Goal: Information Seeking & Learning: Learn about a topic

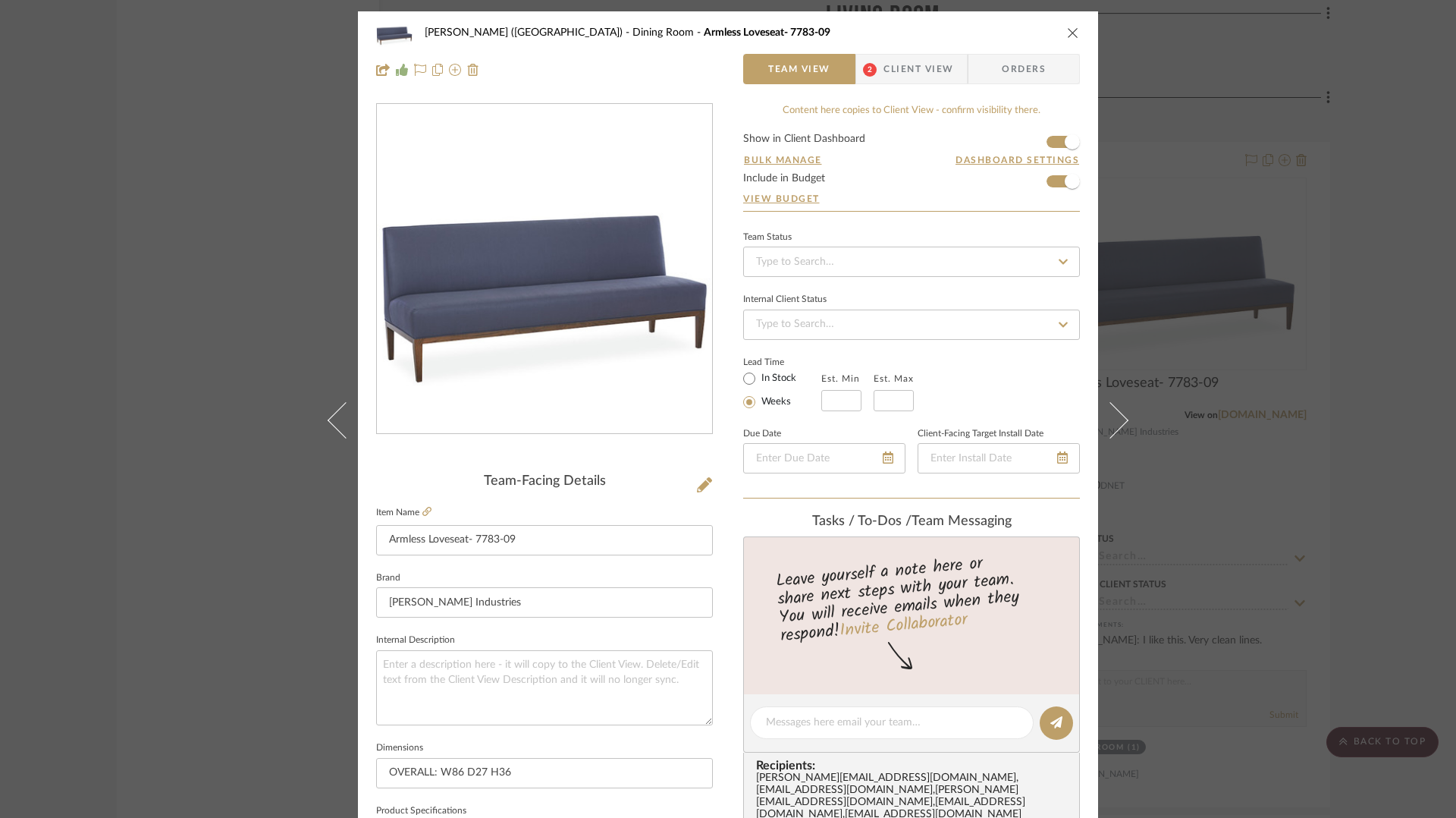
click at [1069, 32] on icon "close" at bounding box center [1073, 32] width 13 height 13
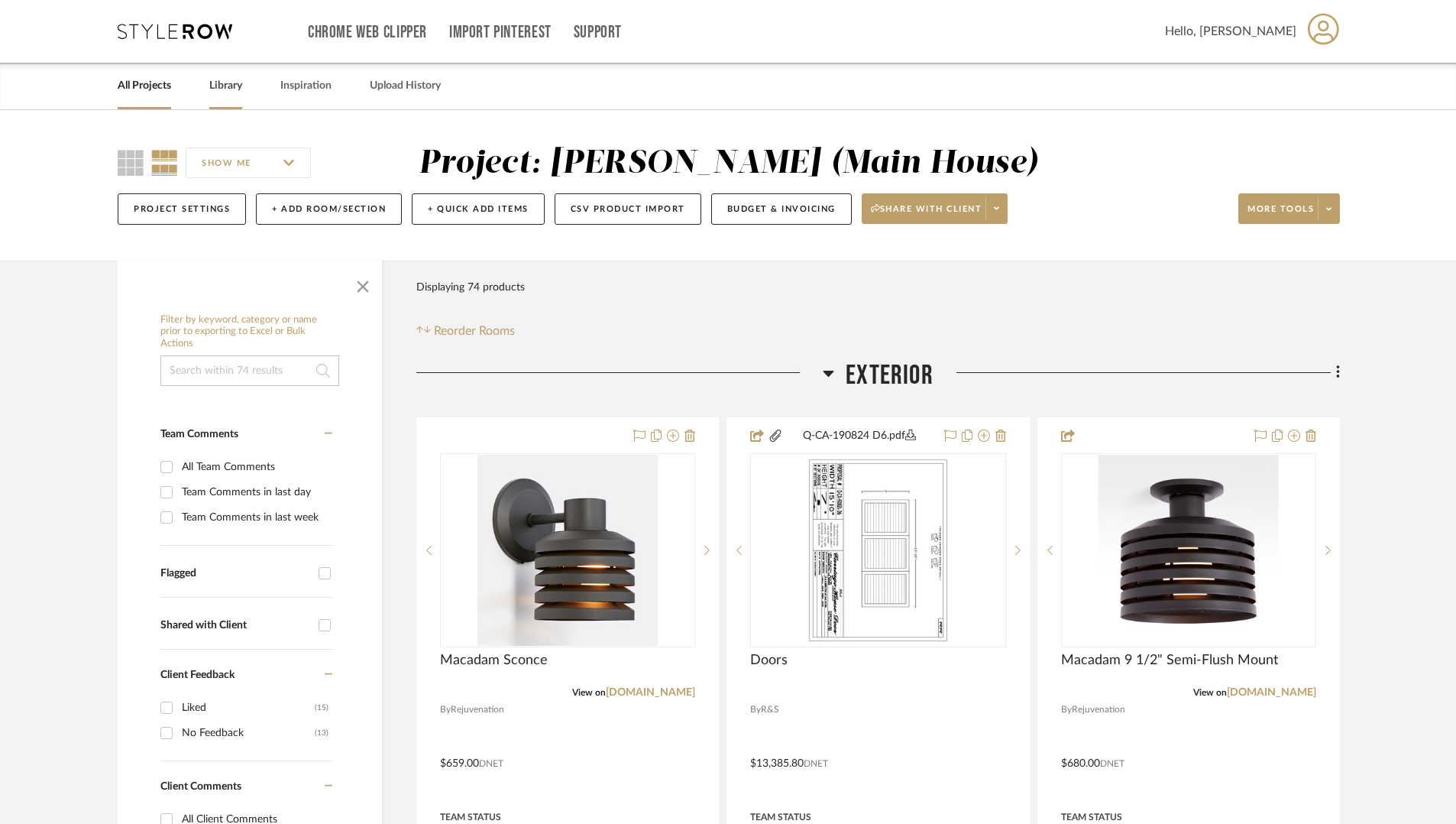
click at [223, 84] on link "Library" at bounding box center [226, 86] width 33 height 20
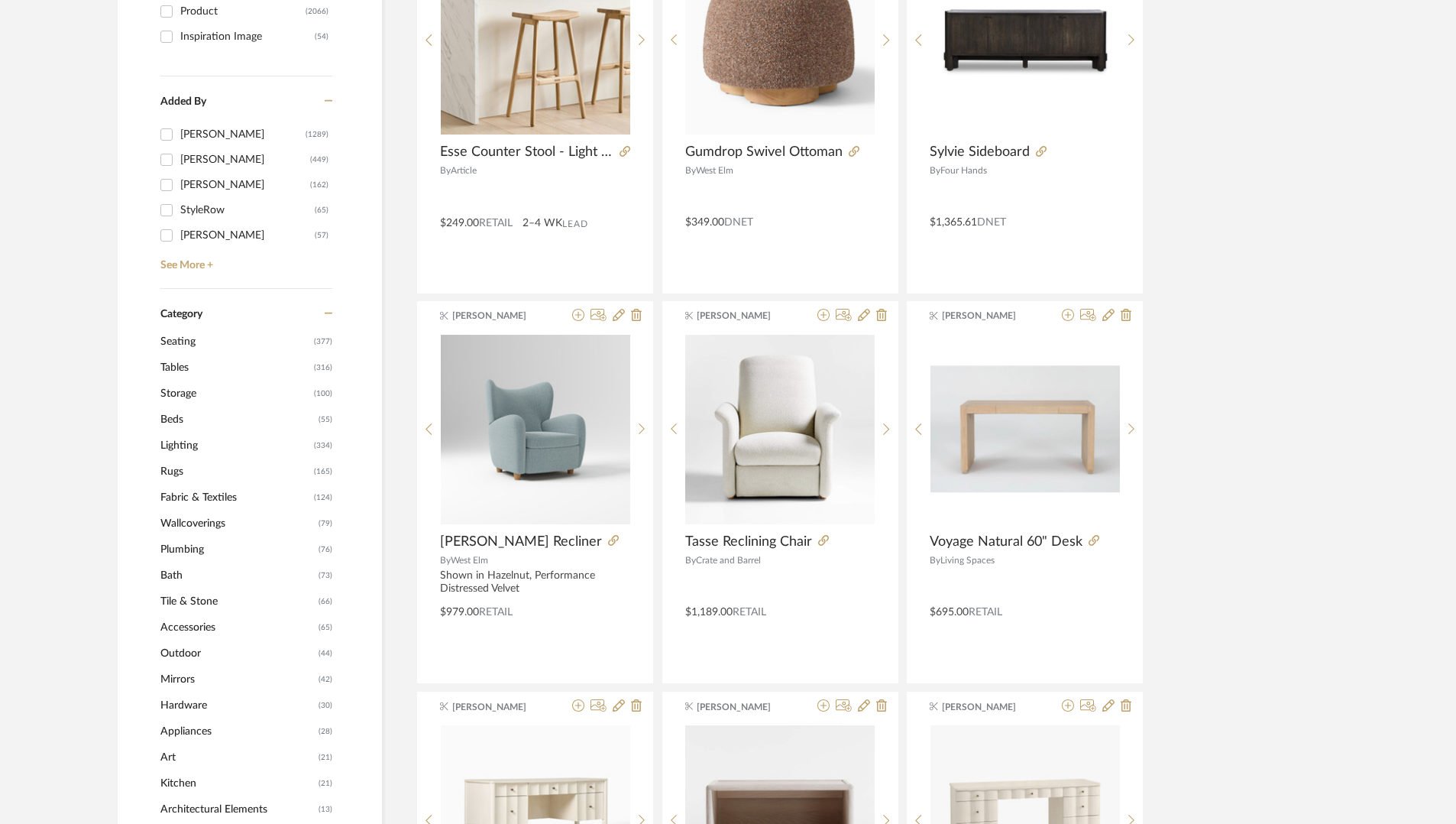
click at [186, 445] on span "Lighting" at bounding box center [235, 446] width 150 height 26
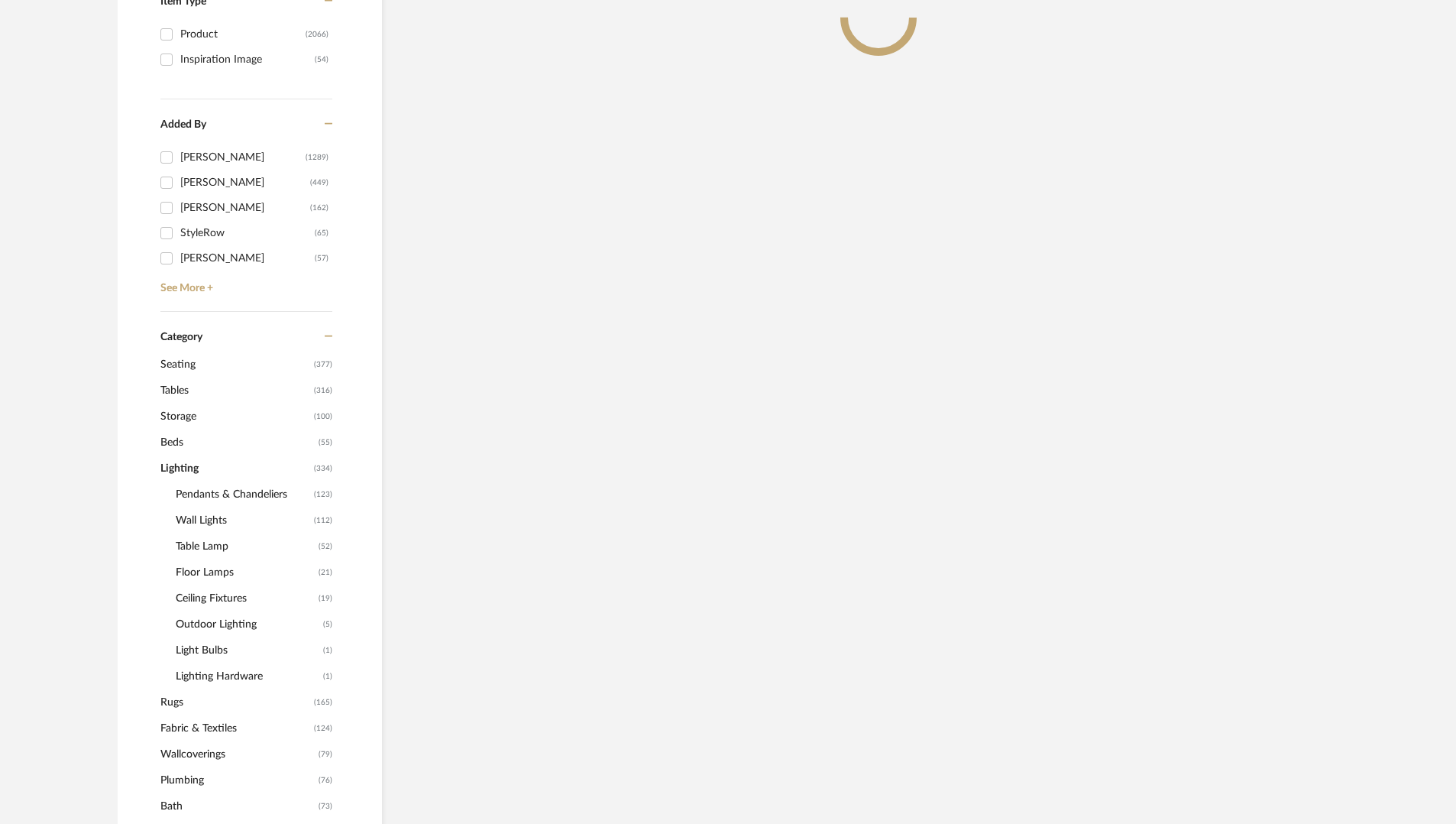
scroll to position [404, 0]
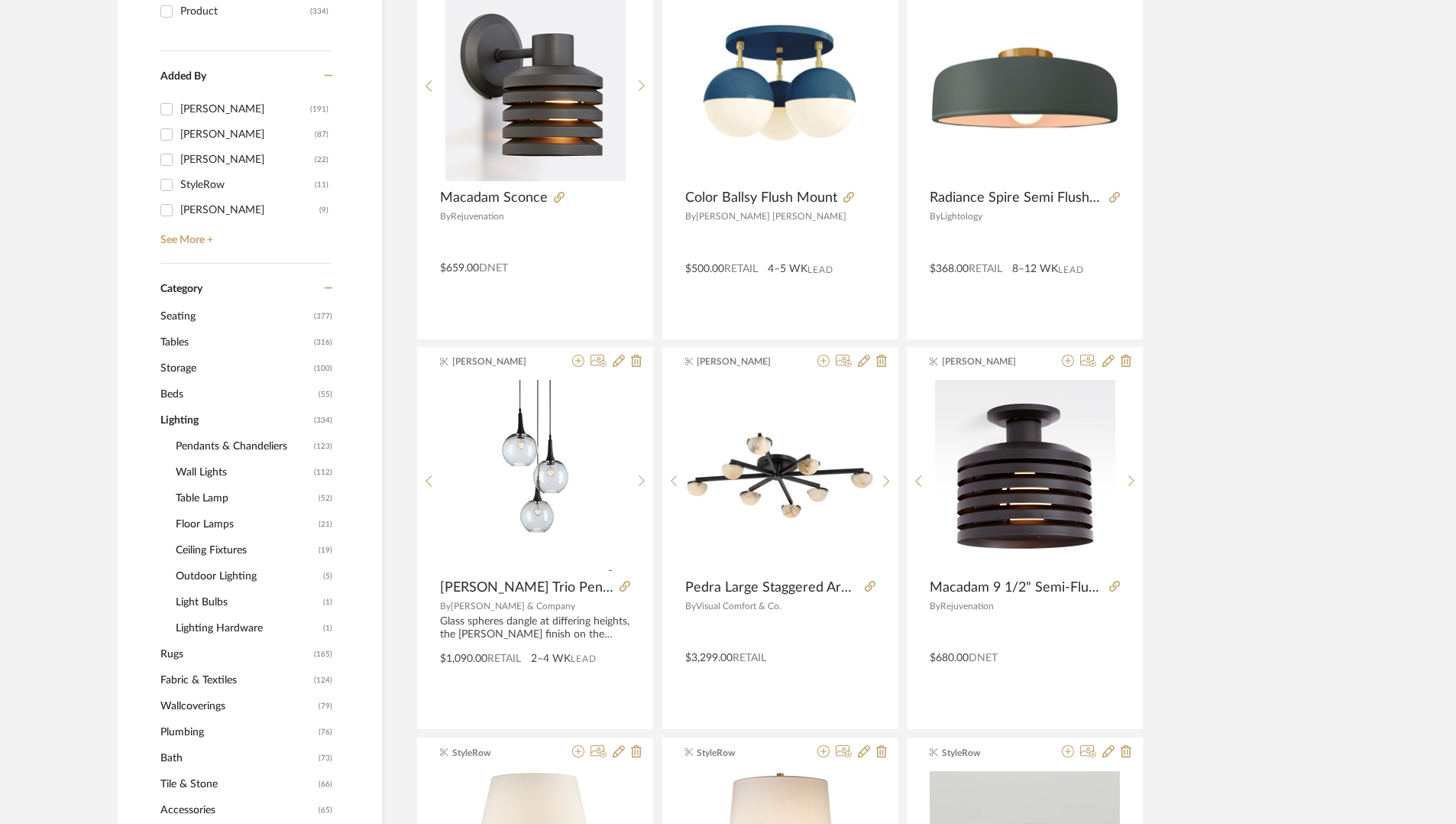
click at [218, 466] on span "Wall Lights" at bounding box center [243, 472] width 134 height 26
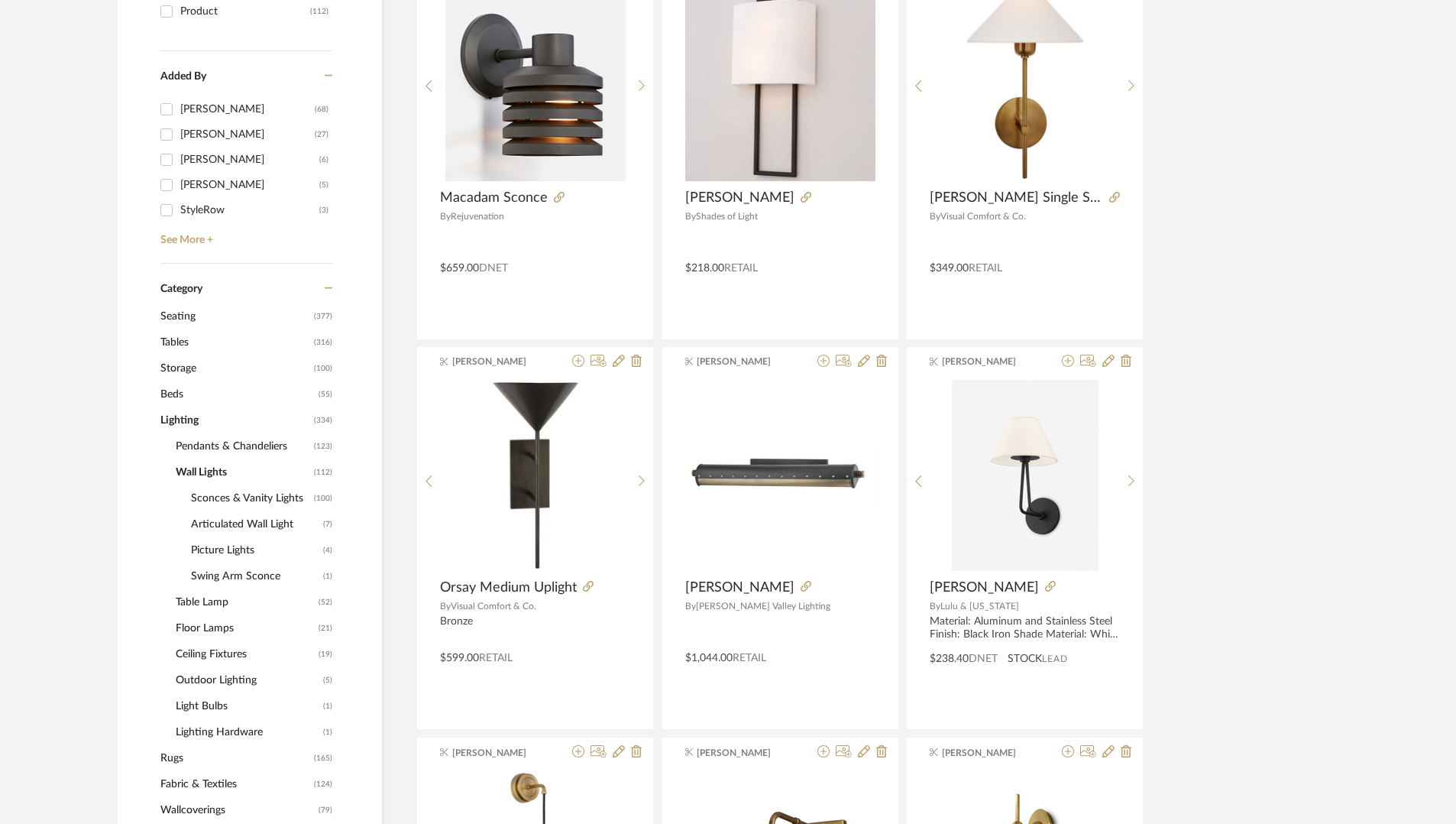
click at [240, 492] on span "Sconces & Vanity Lights" at bounding box center [250, 498] width 120 height 26
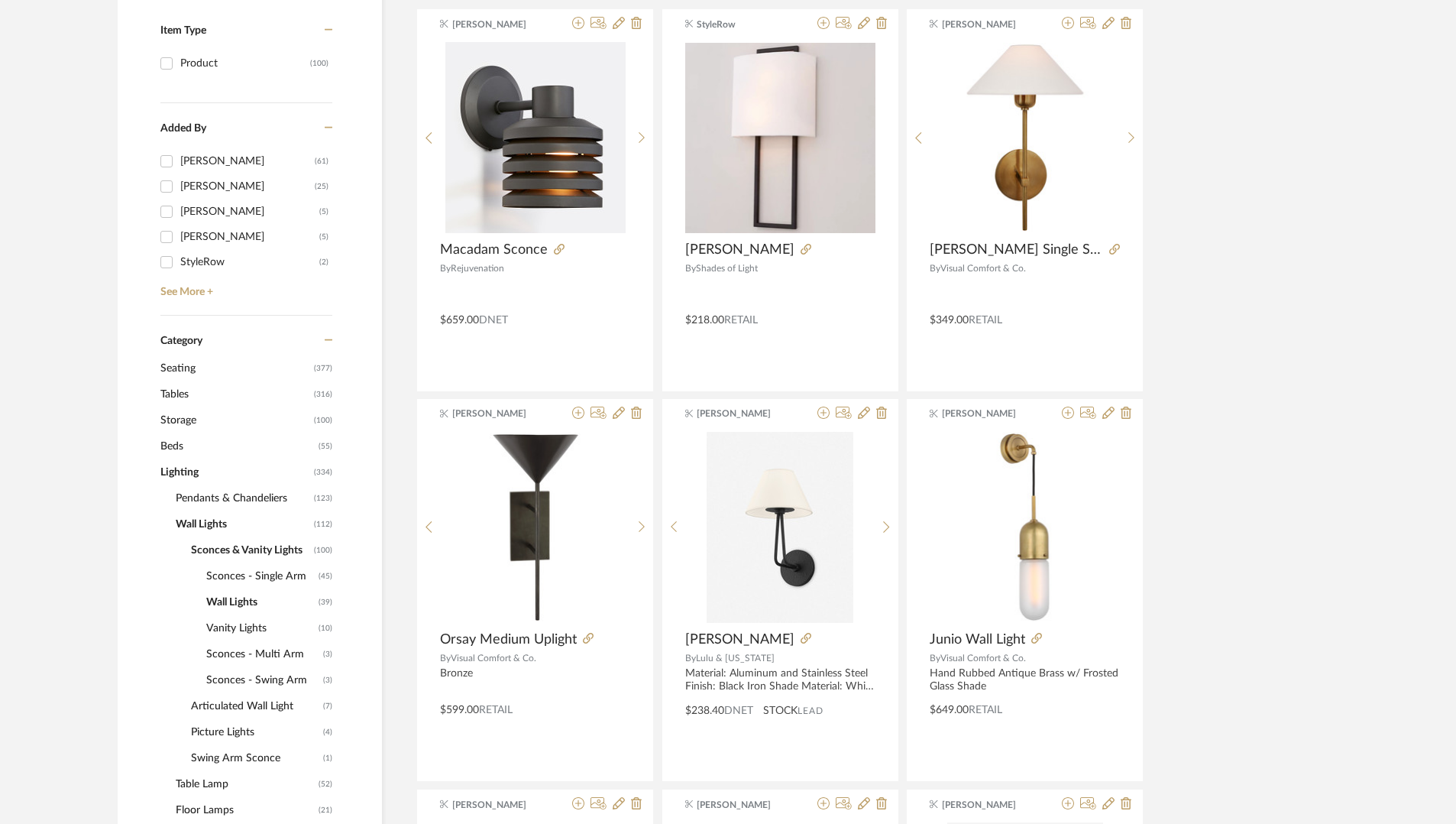
scroll to position [333, 0]
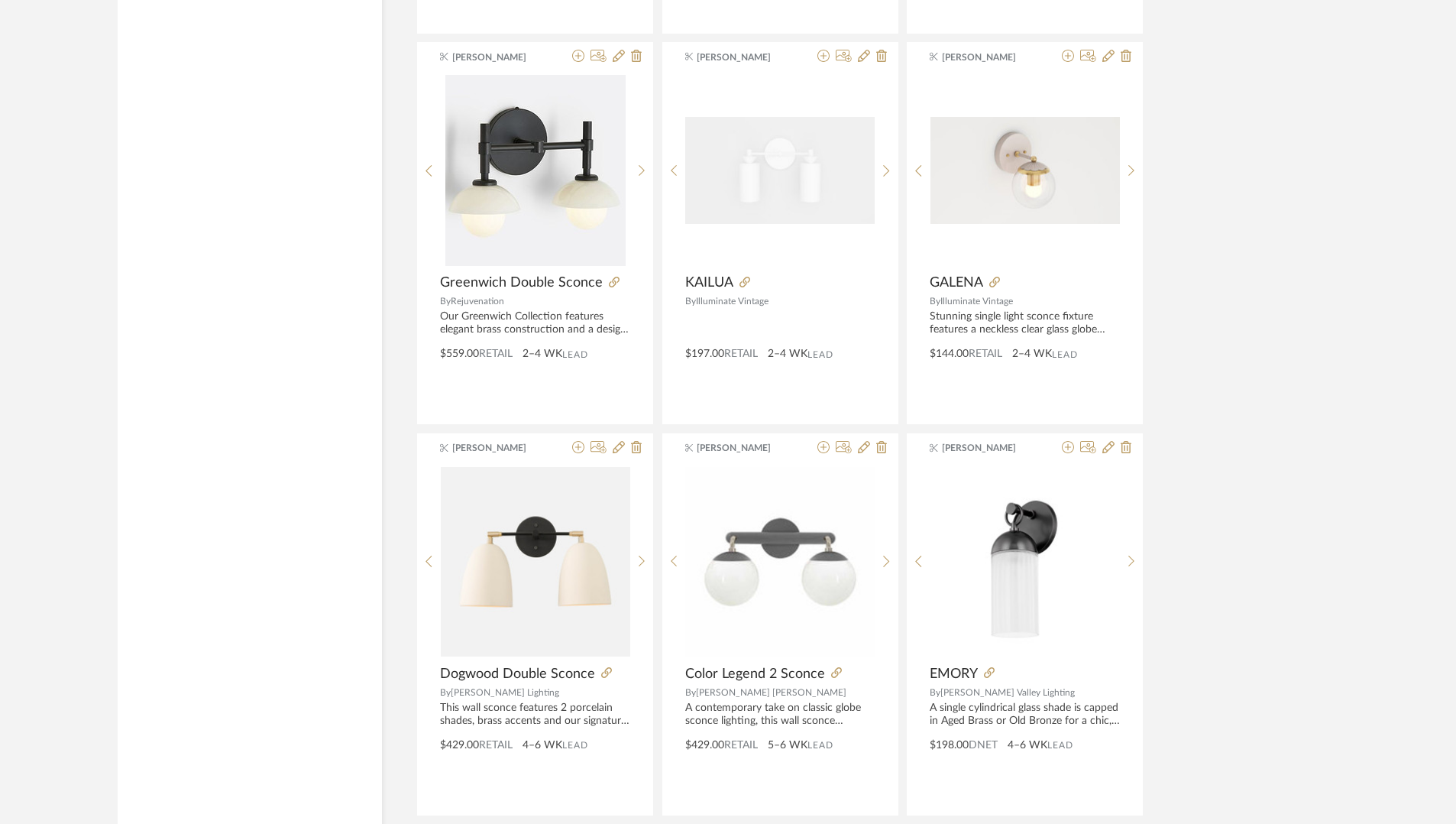
scroll to position [4331, 0]
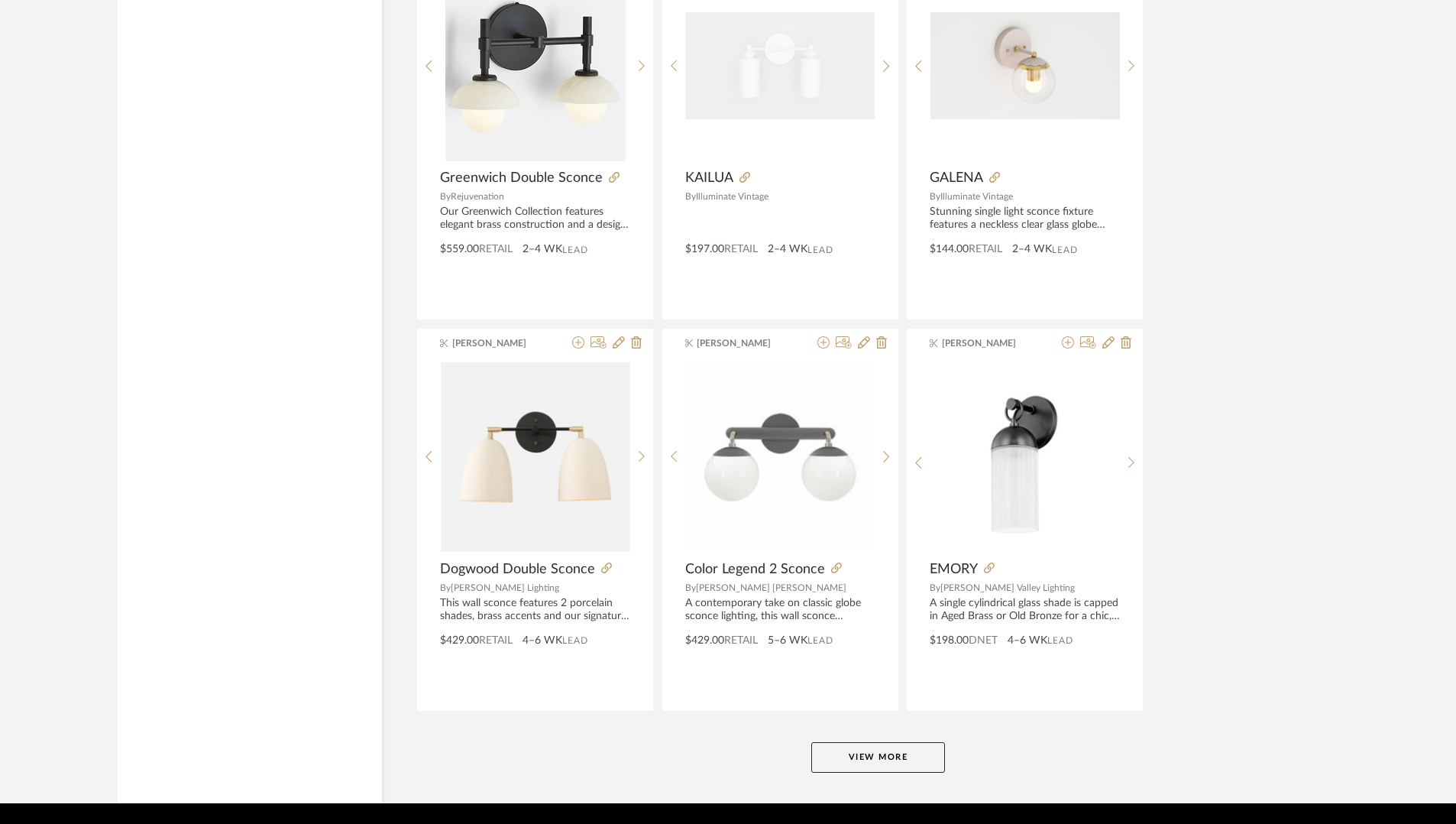
click at [909, 757] on button "View More" at bounding box center [877, 757] width 133 height 30
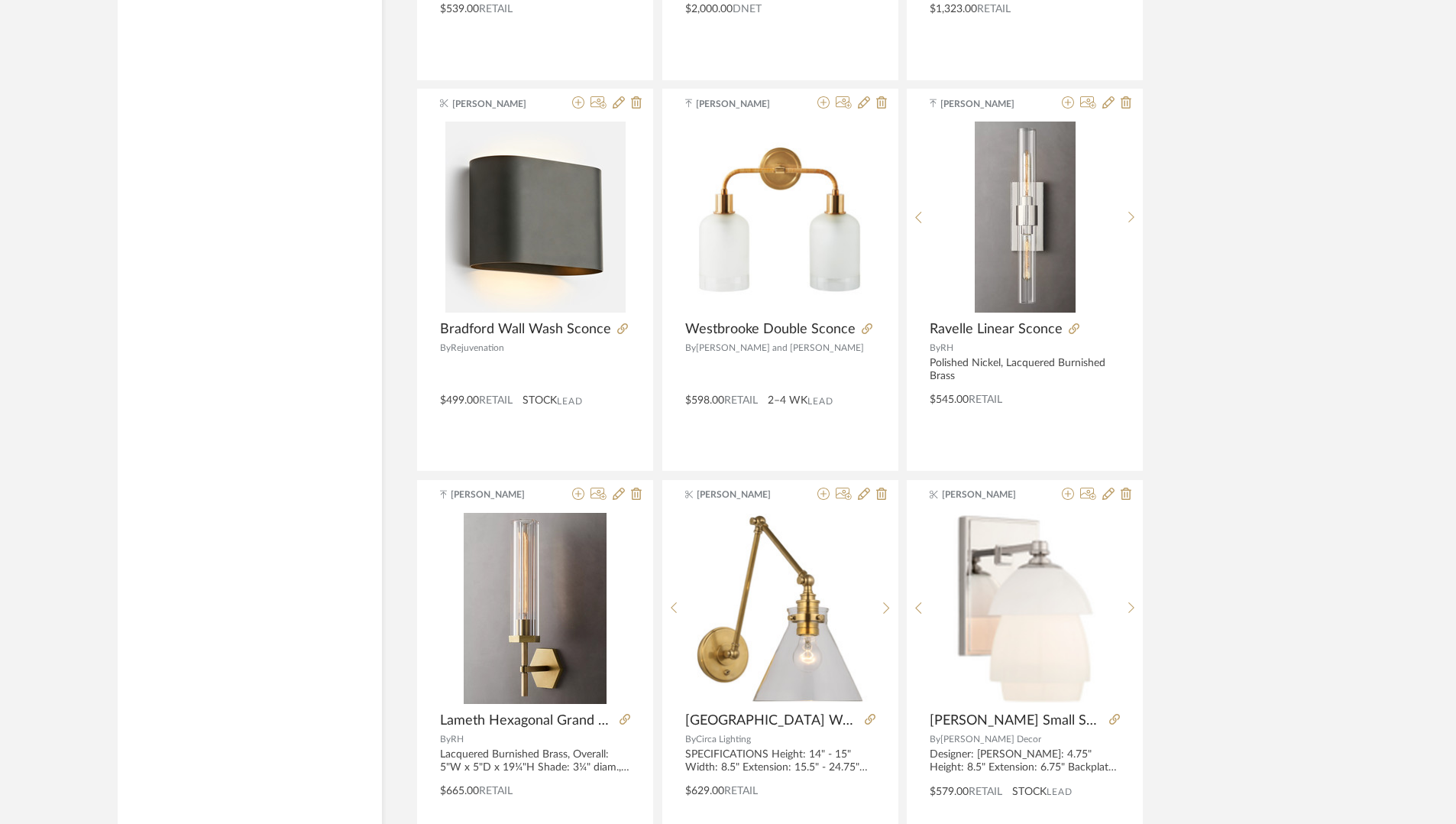
scroll to position [9069, 0]
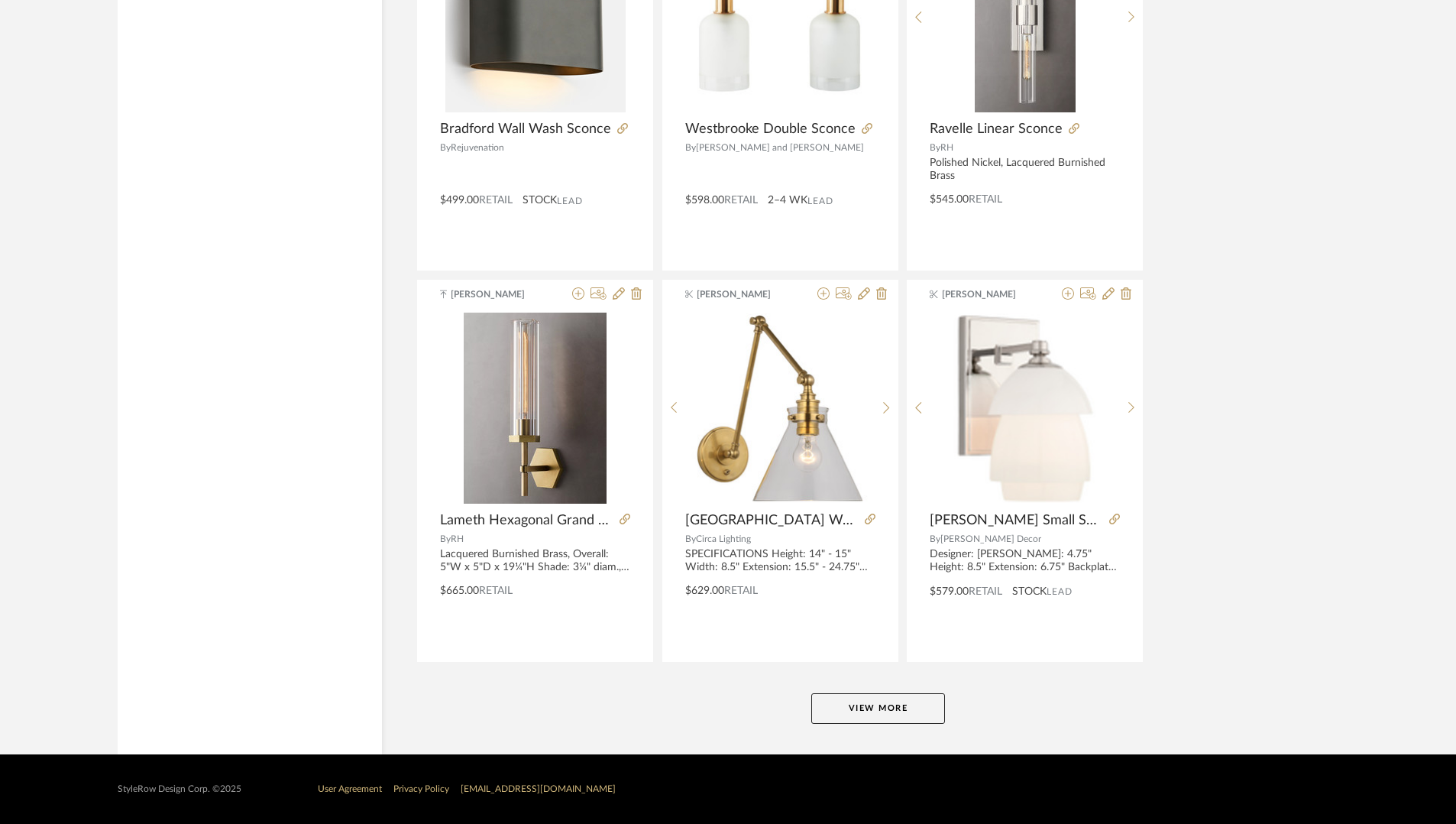
click at [897, 706] on button "View More" at bounding box center [877, 707] width 133 height 30
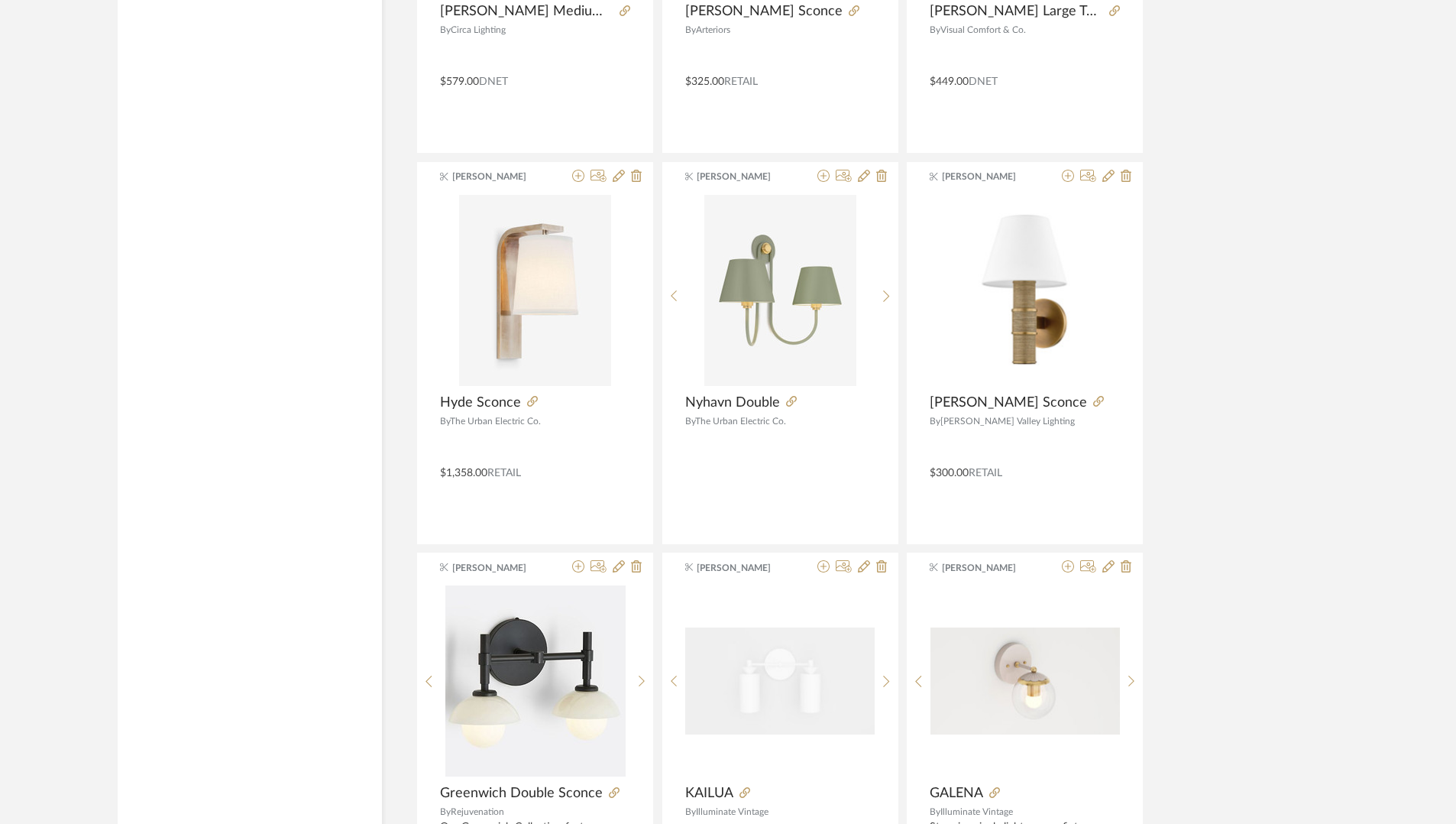
scroll to position [3494, 0]
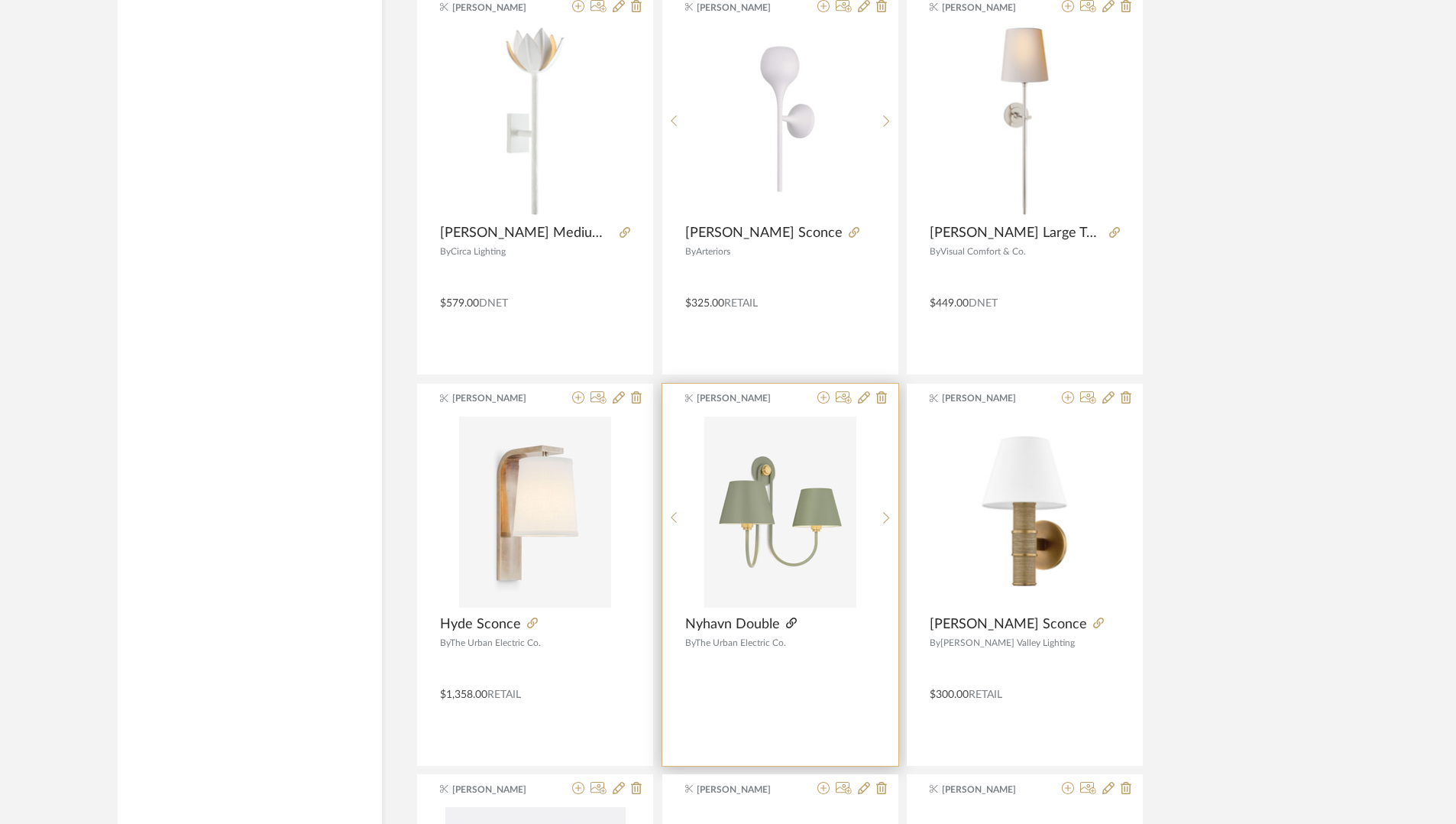
click at [793, 622] on icon at bounding box center [791, 623] width 11 height 11
